Goal: Task Accomplishment & Management: Complete application form

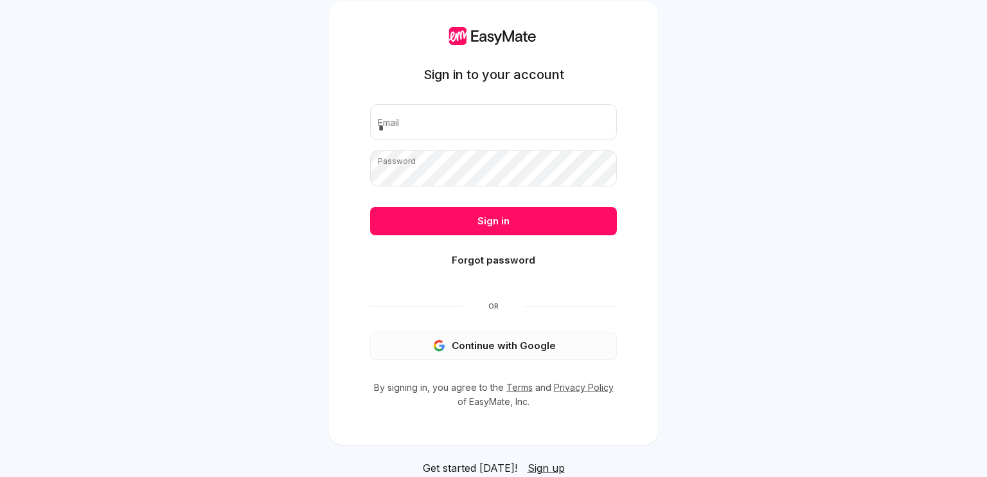
click at [571, 334] on button "Continue with Google" at bounding box center [493, 346] width 247 height 28
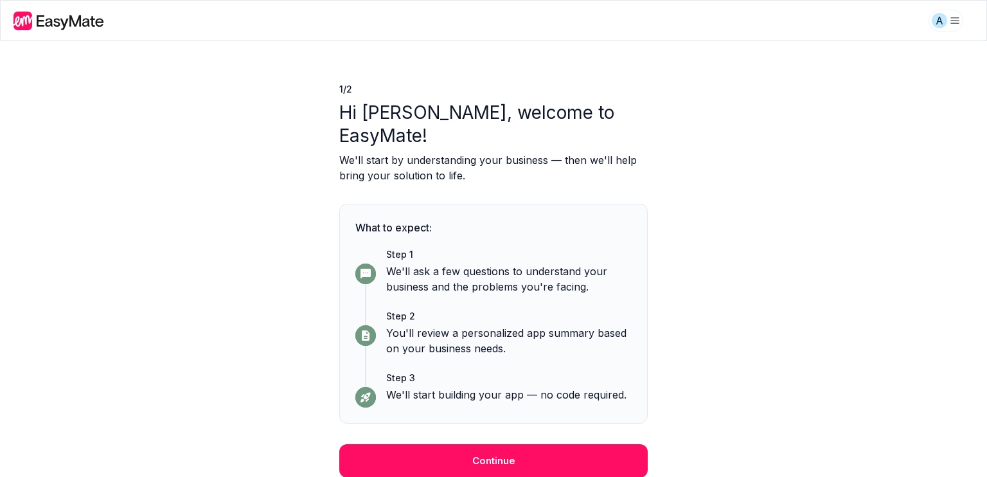
scroll to position [15, 0]
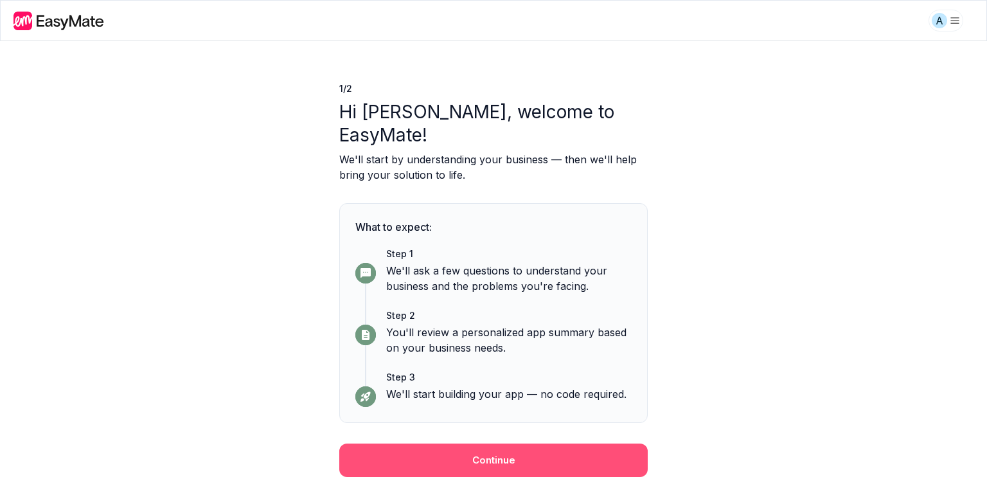
click at [534, 453] on button "Continue" at bounding box center [493, 459] width 308 height 33
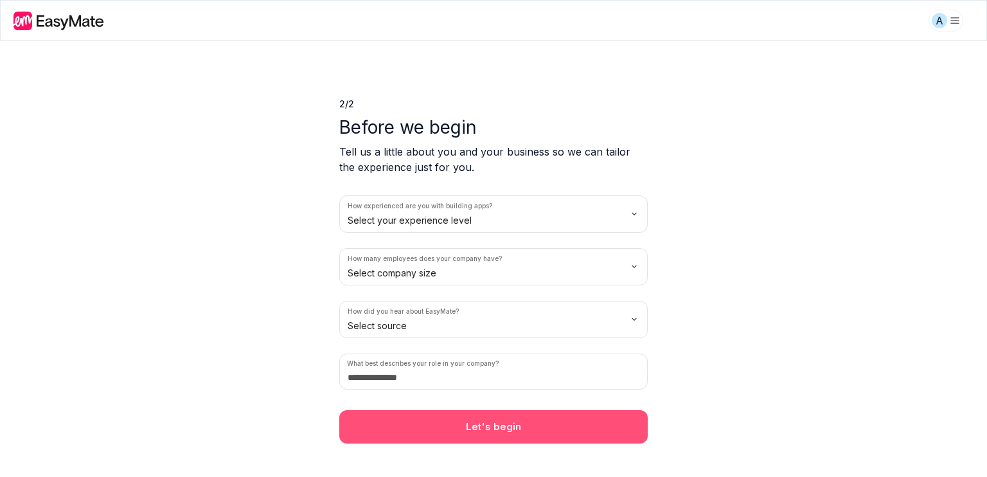
click at [519, 427] on button "Let's begin" at bounding box center [493, 426] width 308 height 33
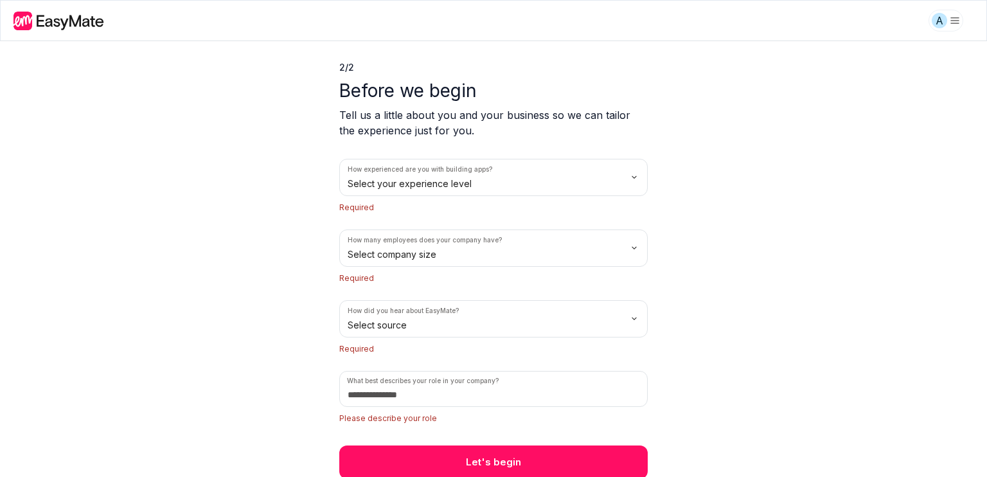
scroll to position [38, 0]
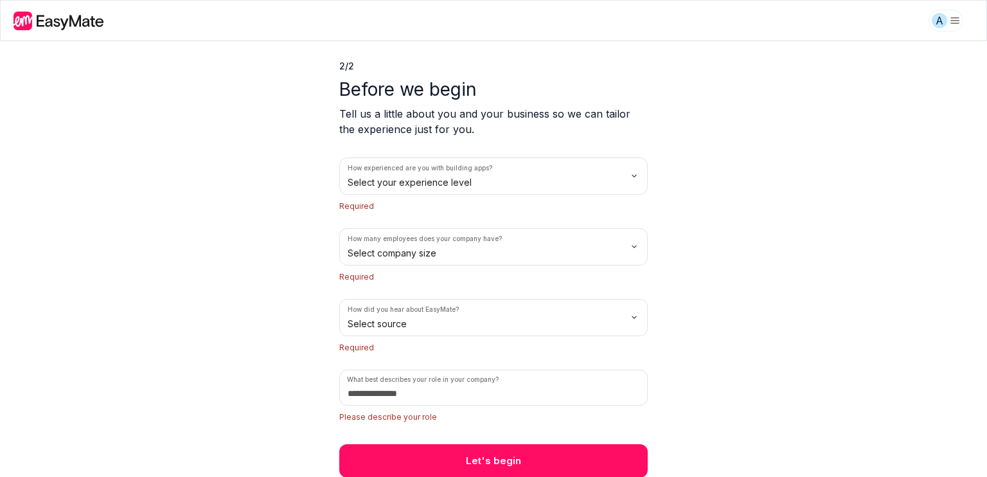
click at [457, 189] on html "A 2 / 2 Before we begin Tell us a little about you and your business so we can …" at bounding box center [493, 238] width 987 height 477
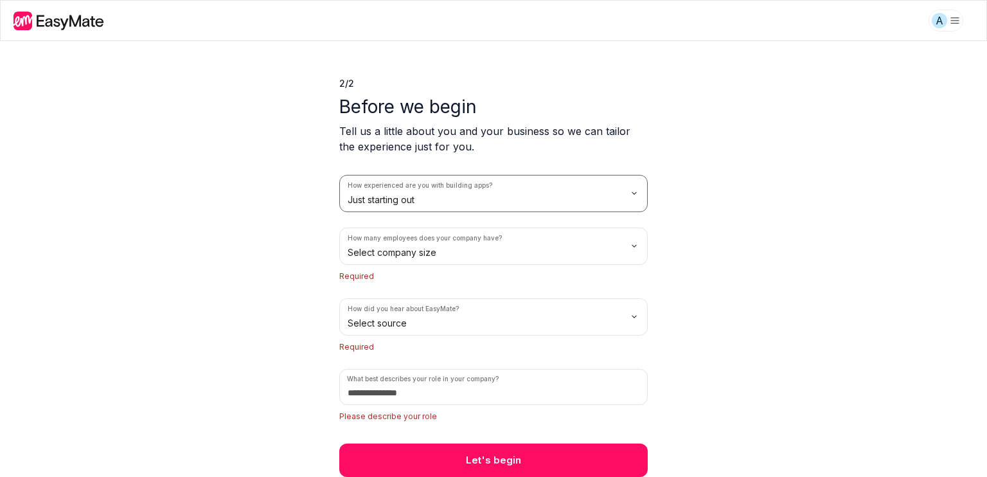
scroll to position [20, 0]
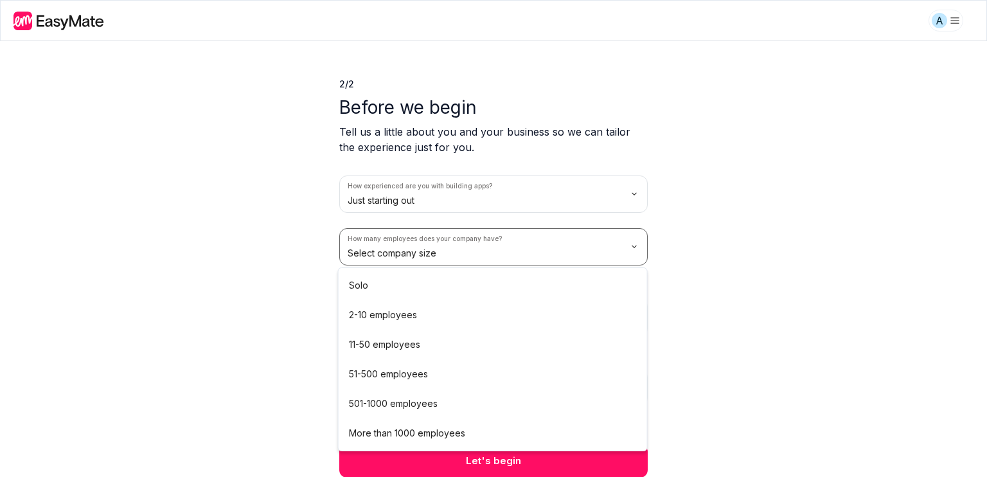
click at [430, 261] on html "A 2 / 2 Before we begin Tell us a little about you and your business so we can …" at bounding box center [493, 238] width 987 height 477
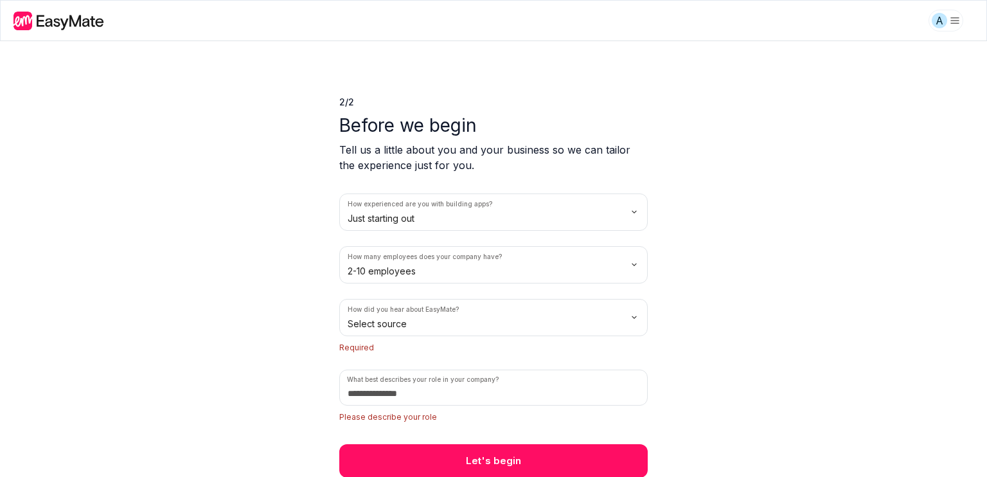
click at [427, 320] on html "A 2 / 2 Before we begin Tell us a little about you and your business so we can …" at bounding box center [493, 238] width 987 height 477
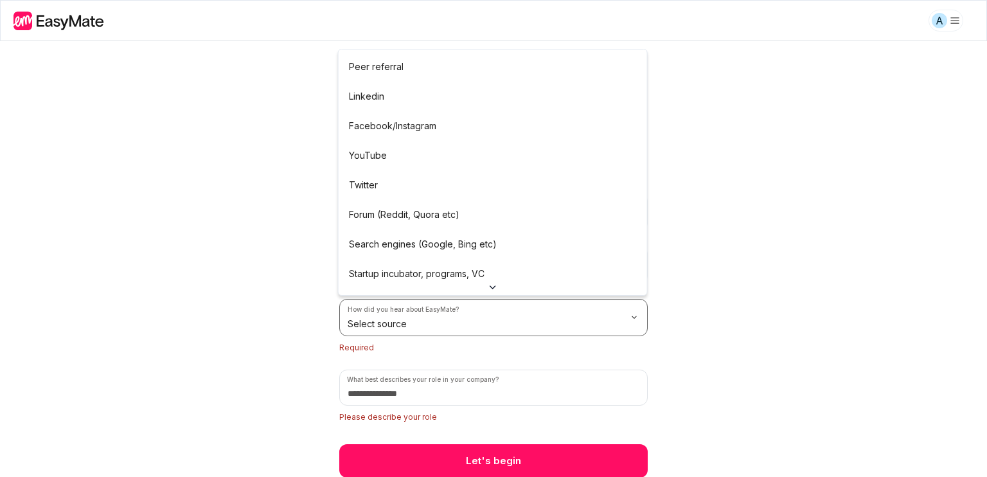
scroll to position [0, 0]
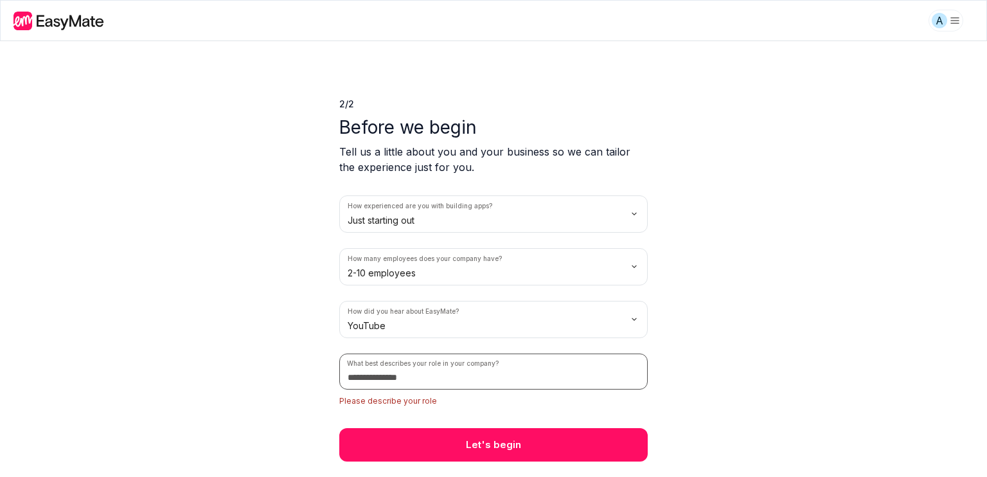
click at [419, 371] on input at bounding box center [493, 371] width 308 height 36
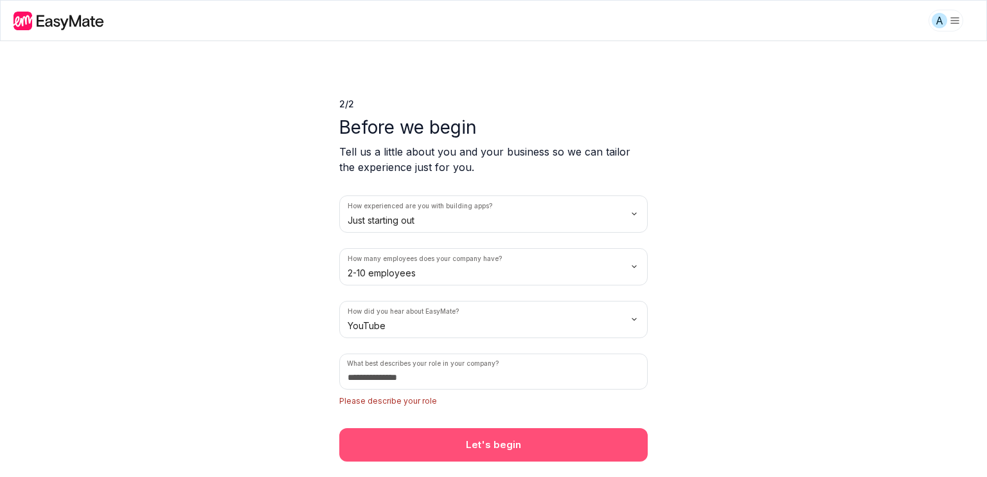
click at [461, 433] on button "Let's begin" at bounding box center [493, 444] width 308 height 33
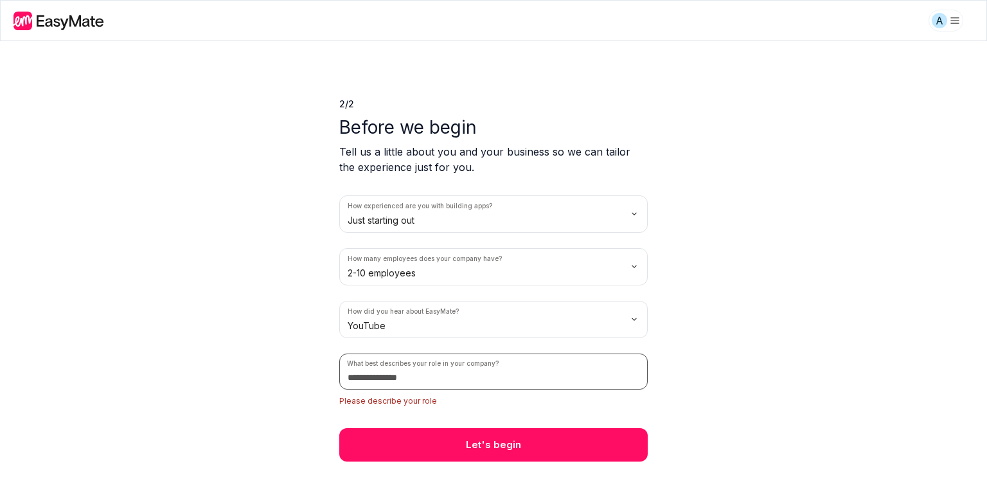
click at [437, 380] on input at bounding box center [493, 371] width 308 height 36
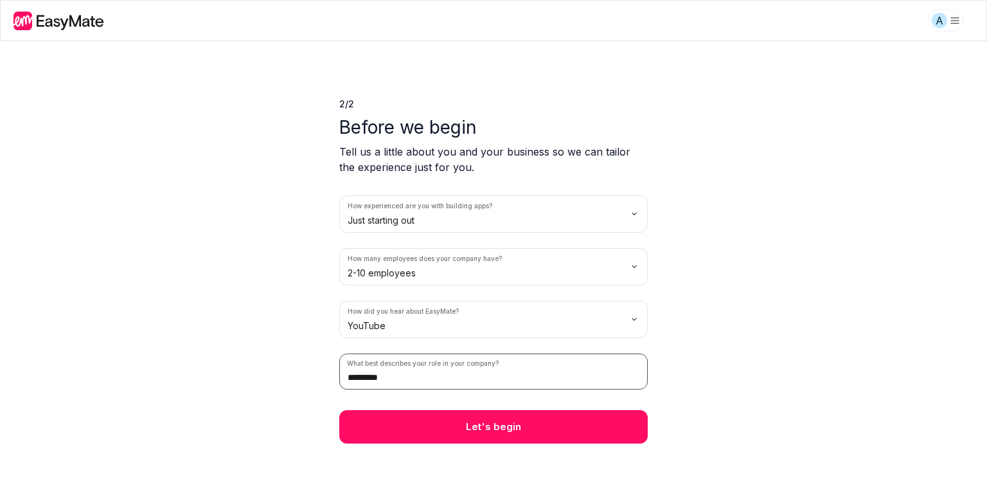
type input "*********"
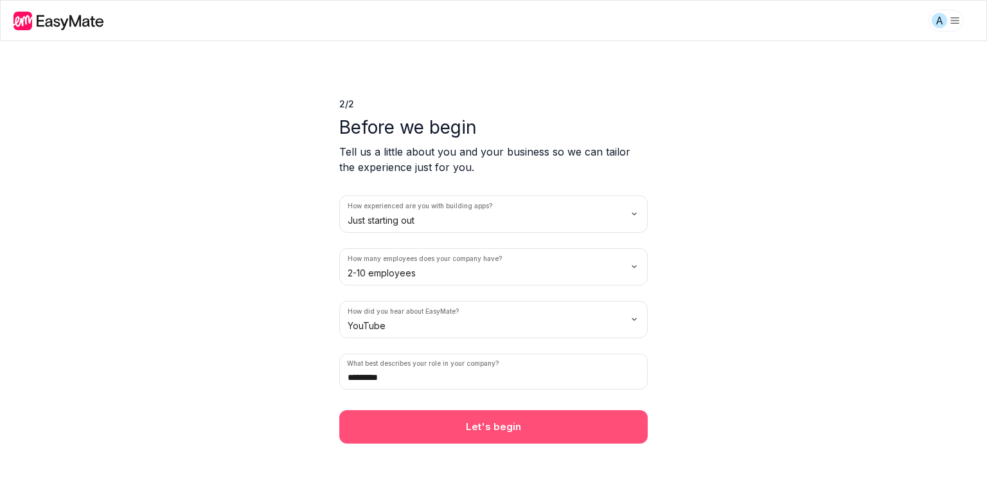
click at [421, 421] on button "Let's begin" at bounding box center [493, 426] width 308 height 33
